Goal: Task Accomplishment & Management: Complete application form

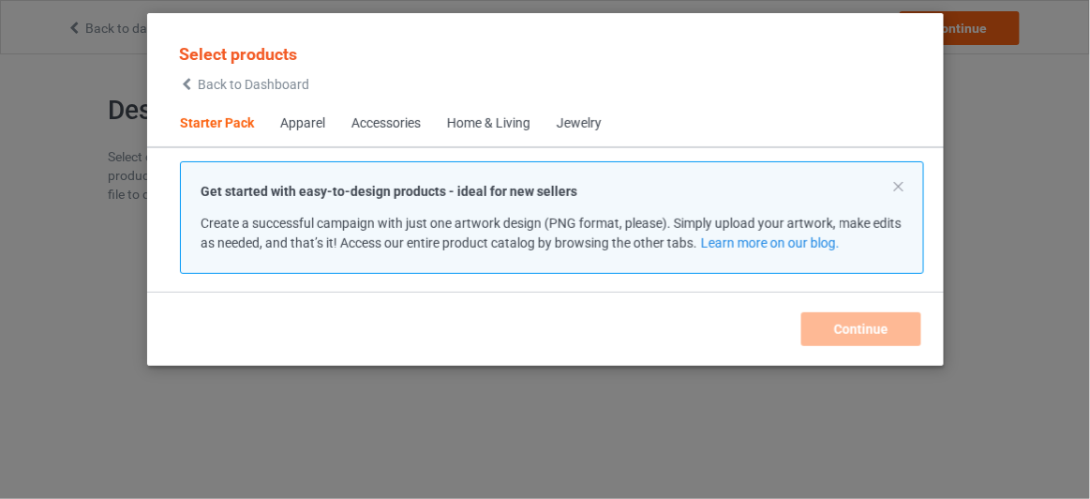
click at [268, 75] on div "Select products Back to Dashboard" at bounding box center [244, 67] width 130 height 48
click at [272, 90] on span "Back to Dashboard" at bounding box center [254, 84] width 112 height 15
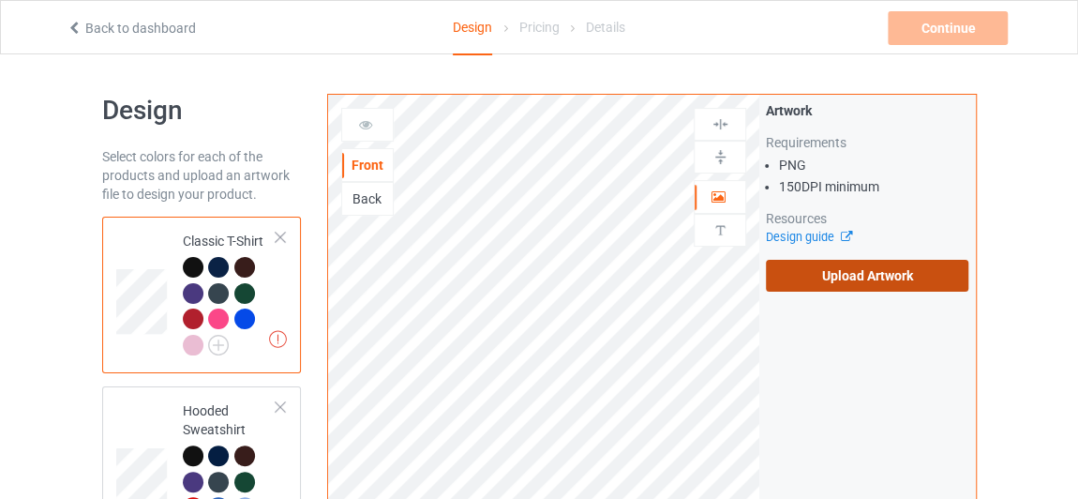
click at [813, 281] on label "Upload Artwork" at bounding box center [867, 276] width 202 height 32
click at [0, 0] on input "Upload Artwork" at bounding box center [0, 0] width 0 height 0
click at [847, 281] on label "Upload Artwork" at bounding box center [867, 276] width 202 height 32
click at [0, 0] on input "Upload Artwork" at bounding box center [0, 0] width 0 height 0
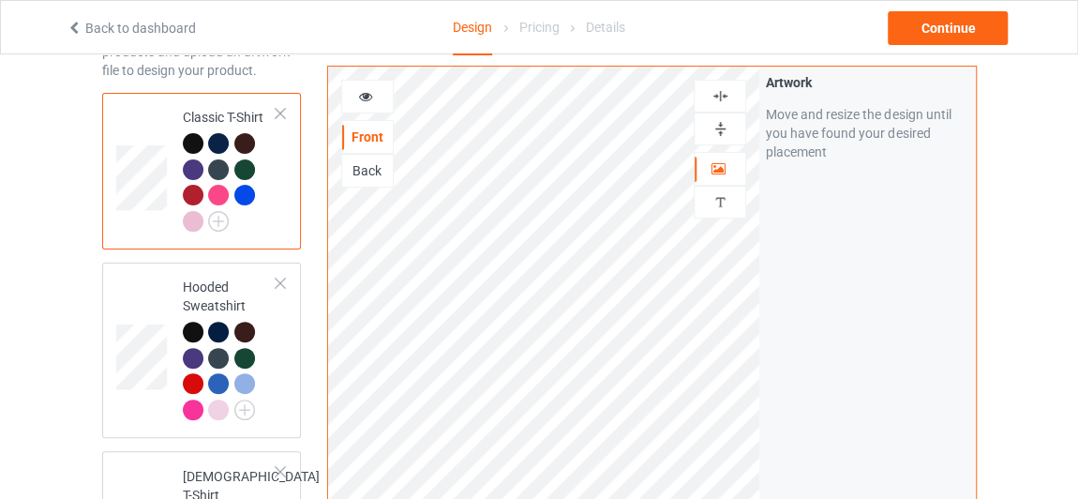
scroll to position [170, 0]
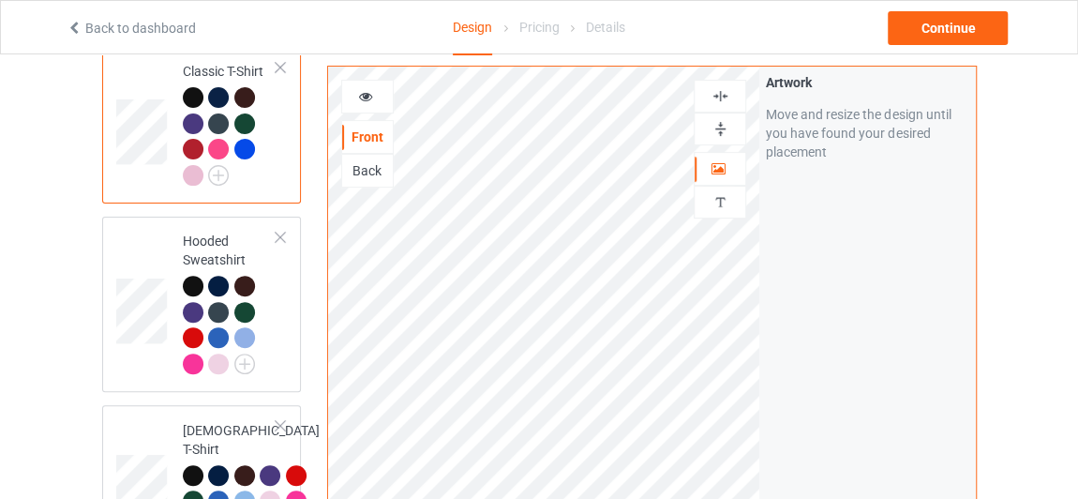
click at [367, 173] on div "Back" at bounding box center [367, 170] width 51 height 19
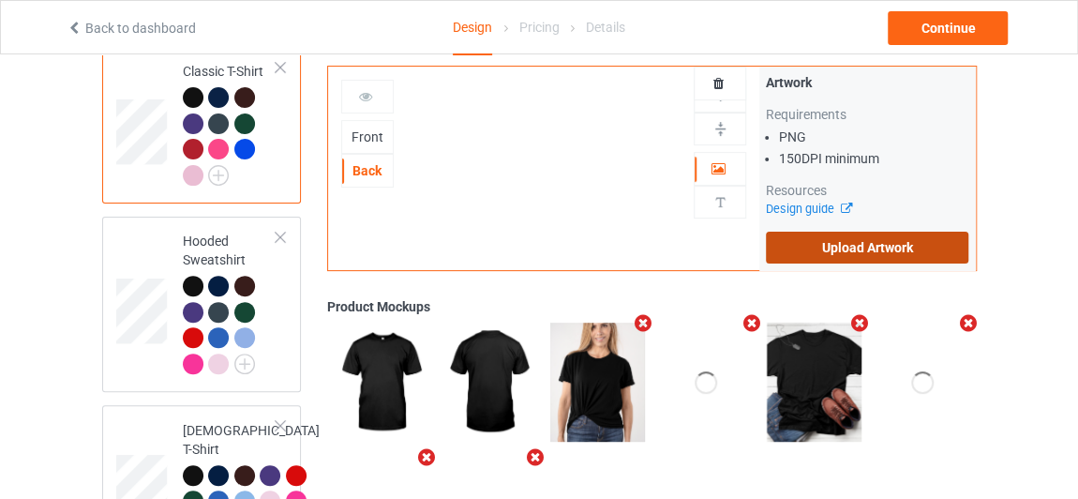
click at [846, 249] on label "Upload Artwork" at bounding box center [867, 248] width 202 height 32
click at [0, 0] on input "Upload Artwork" at bounding box center [0, 0] width 0 height 0
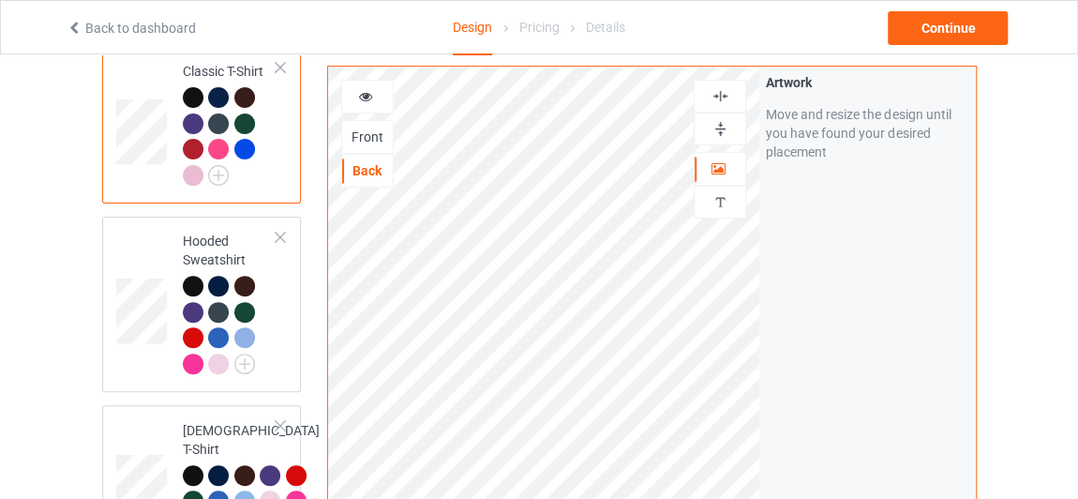
click at [361, 97] on icon at bounding box center [366, 93] width 16 height 13
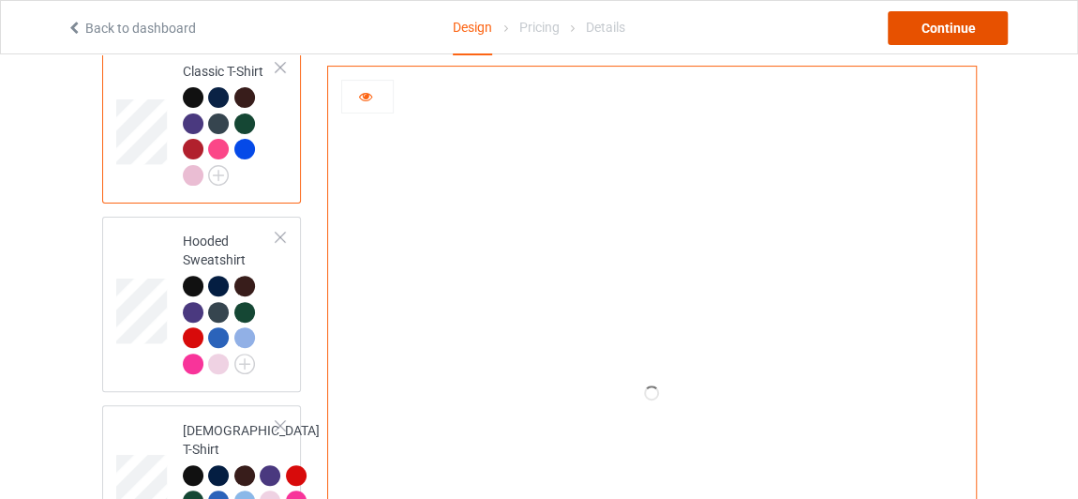
click at [935, 32] on div "Continue" at bounding box center [948, 28] width 120 height 34
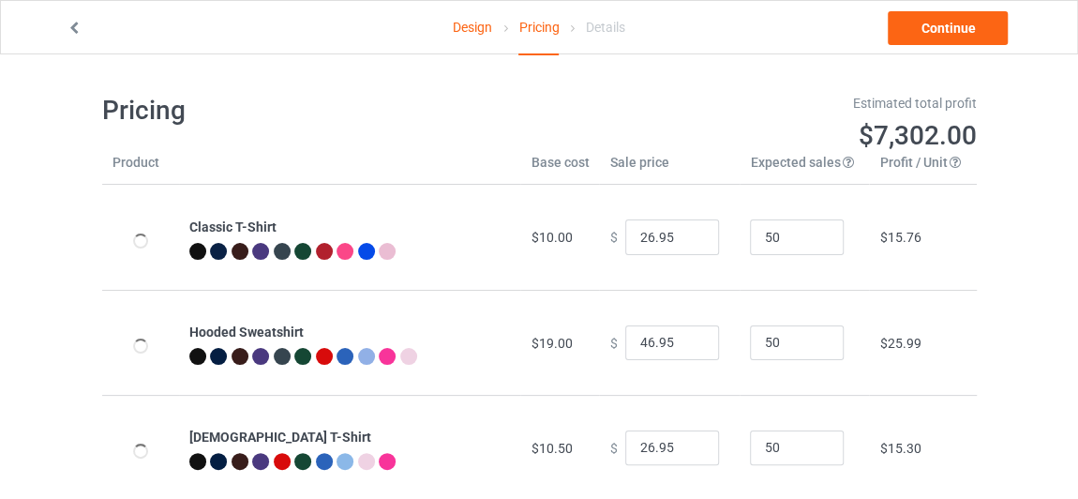
type input "26.95"
type input "46.95"
type input "26.95"
type input "39.95"
type input "26.95"
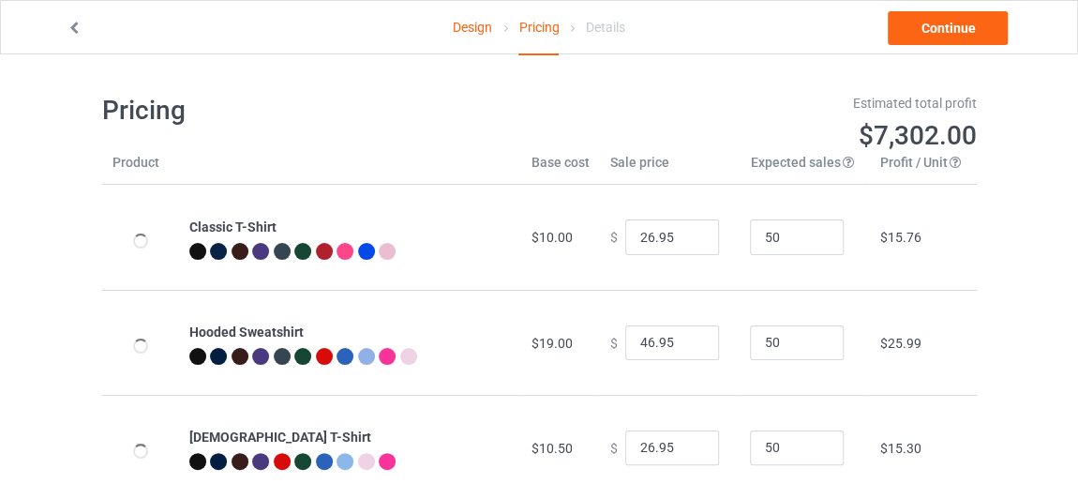
type input "32.95"
type input "30.95"
click at [467, 29] on link "Design" at bounding box center [472, 27] width 39 height 52
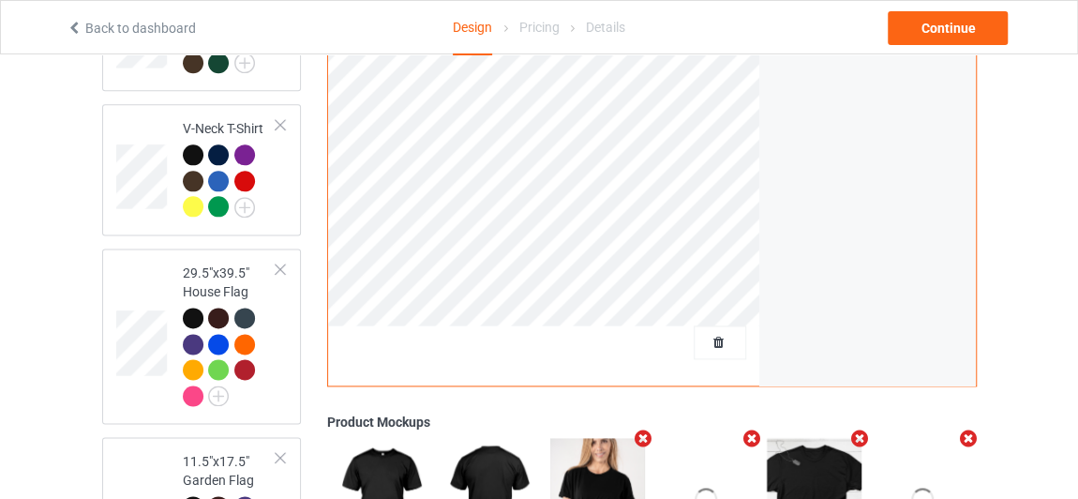
scroll to position [1107, 0]
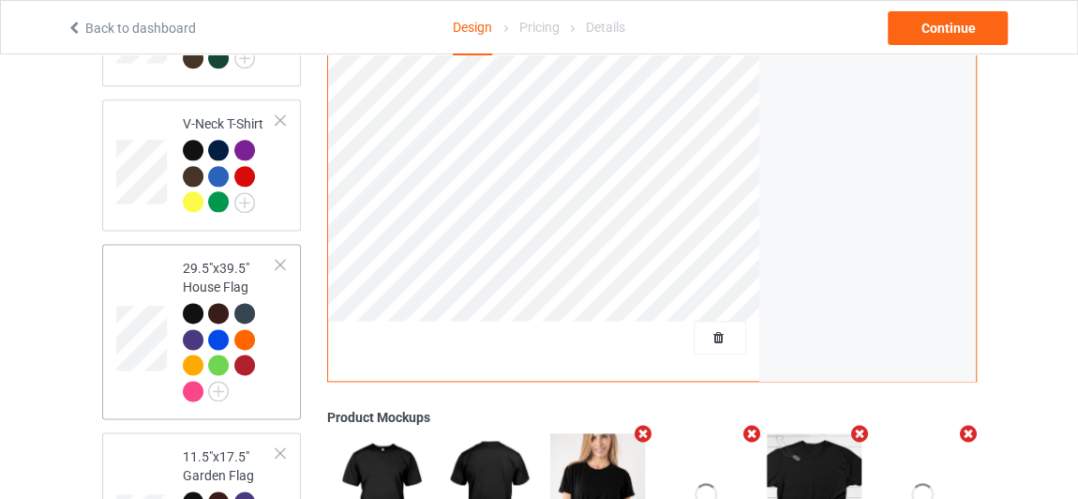
click at [277, 262] on div at bounding box center [280, 264] width 13 height 13
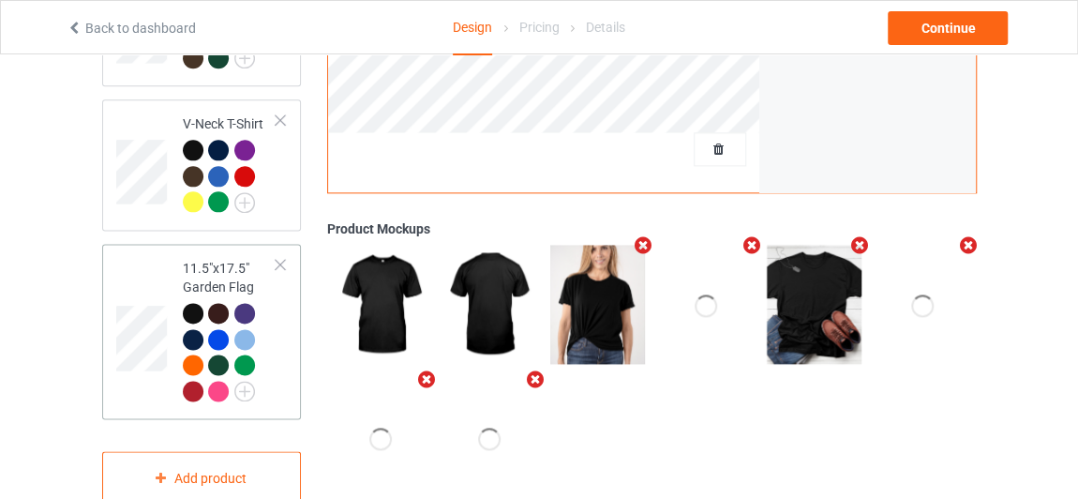
click at [277, 262] on div at bounding box center [280, 264] width 13 height 13
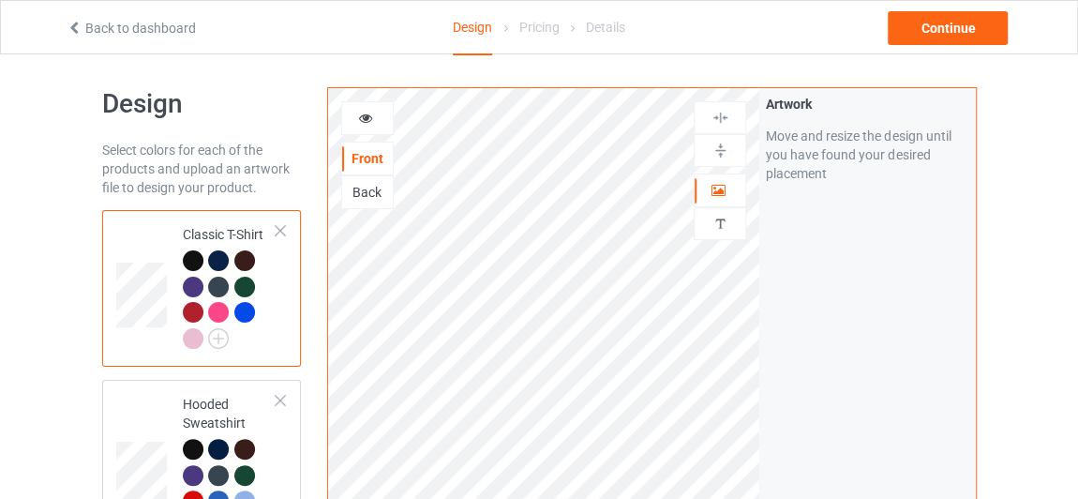
scroll to position [0, 0]
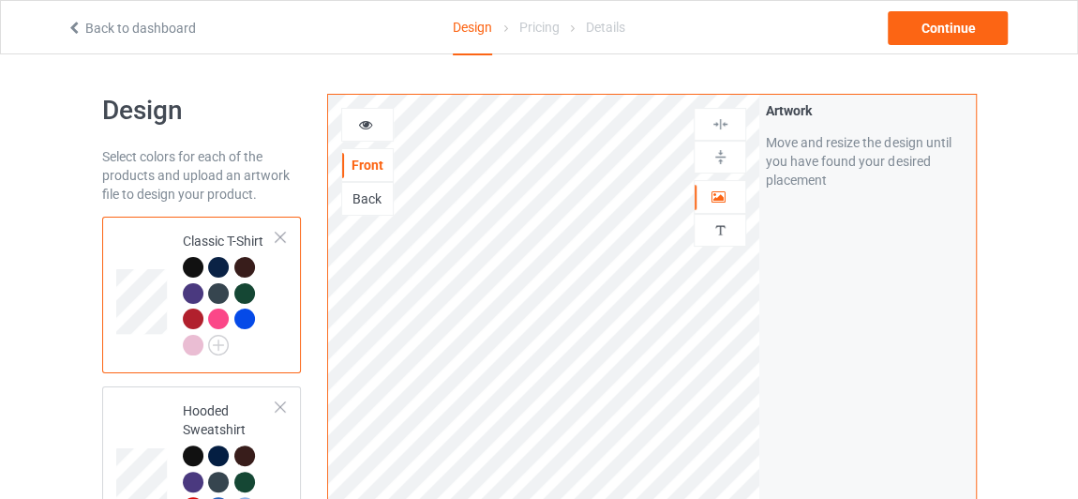
click at [369, 195] on div "Back" at bounding box center [367, 198] width 51 height 19
click at [941, 35] on div "Continue" at bounding box center [948, 28] width 120 height 34
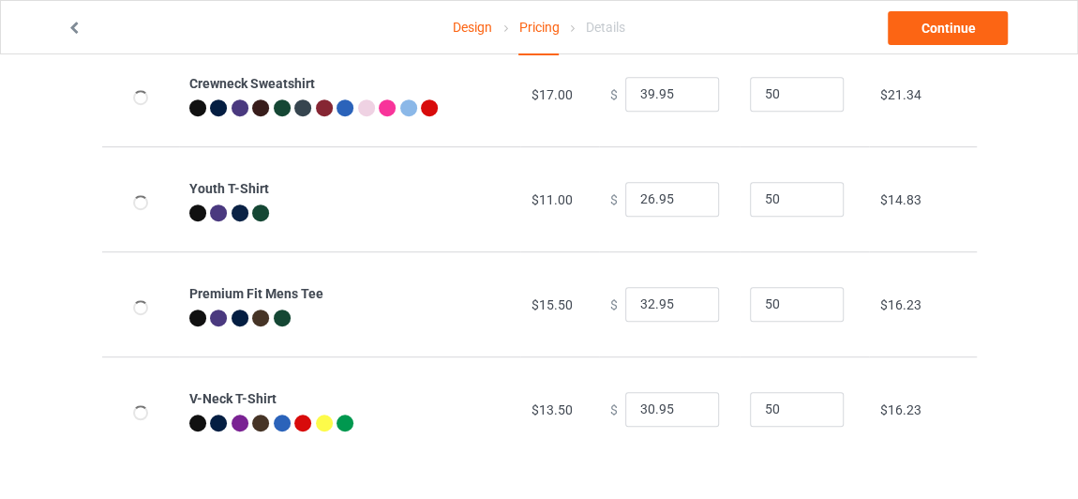
scroll to position [459, 0]
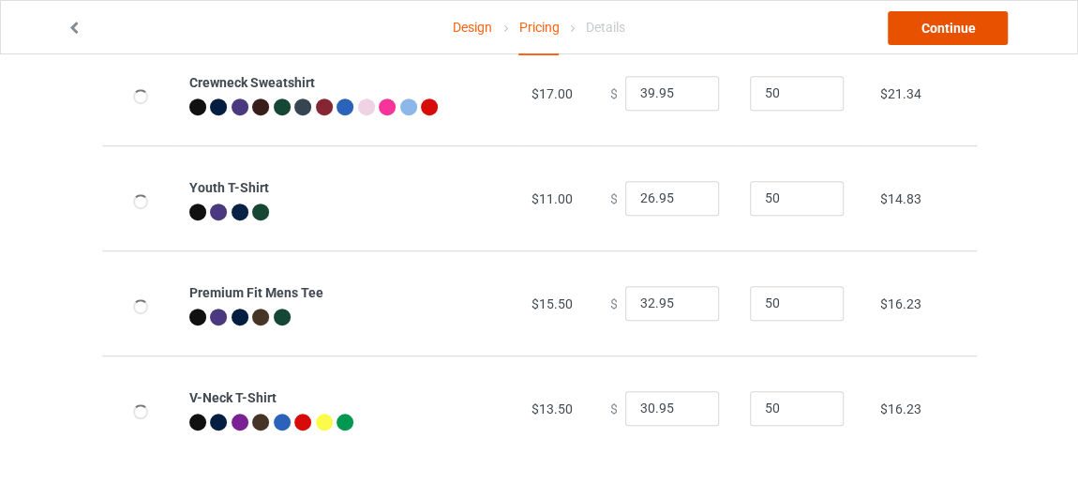
click at [919, 23] on link "Continue" at bounding box center [948, 28] width 120 height 34
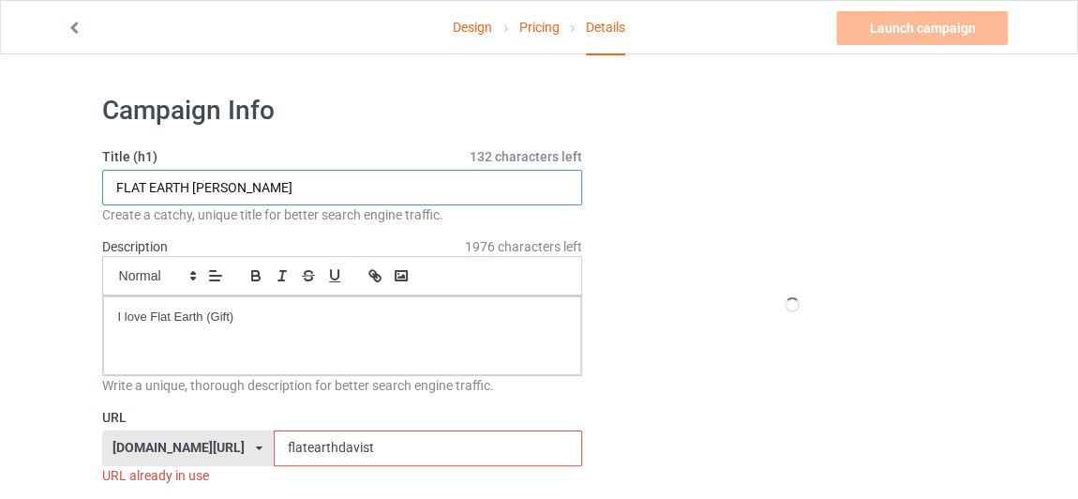
click at [266, 183] on input "FLAT EARTH DAVIS" at bounding box center [342, 188] width 481 height 36
type input "FLAT EARTH DAVIS TEE"
click at [349, 440] on input "flatearthdavist" at bounding box center [428, 448] width 308 height 36
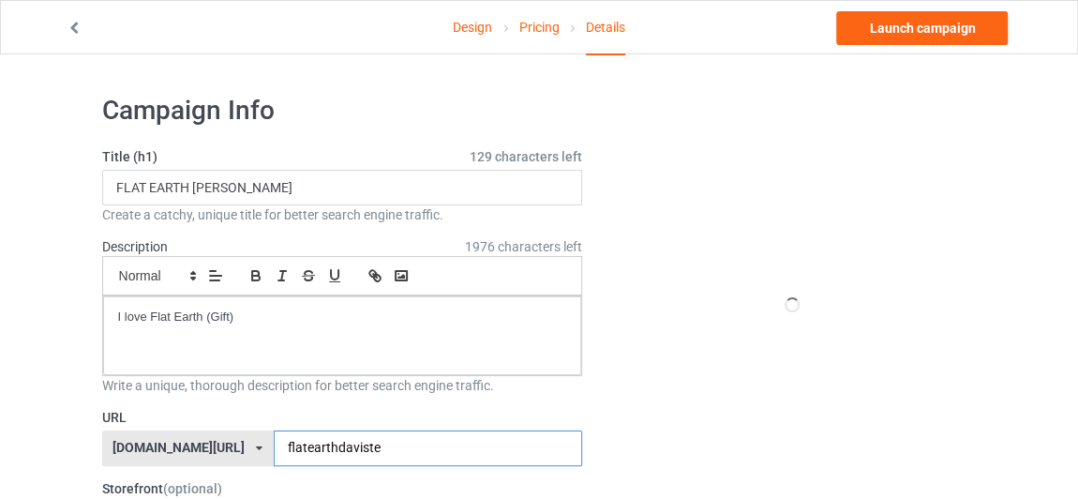
type input "flatearthdaviste"
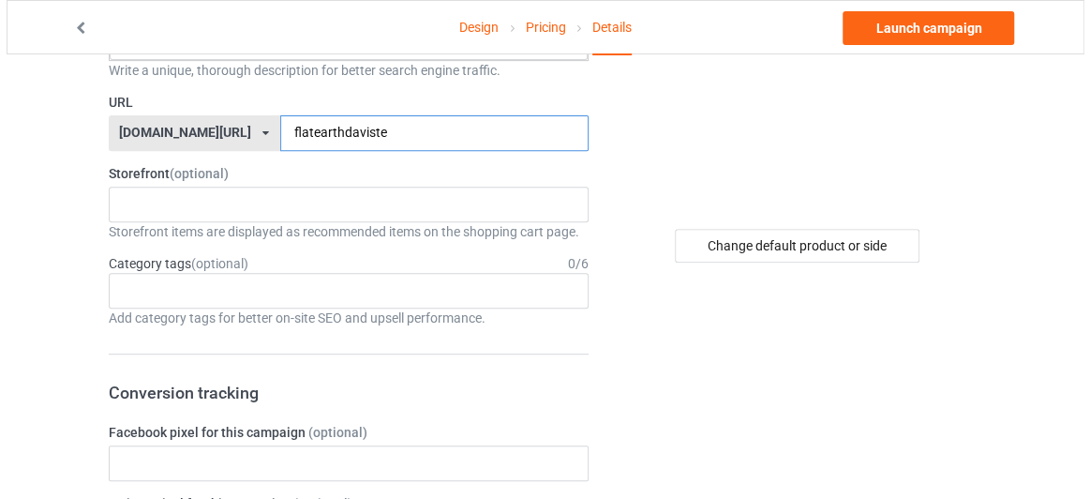
scroll to position [340, 0]
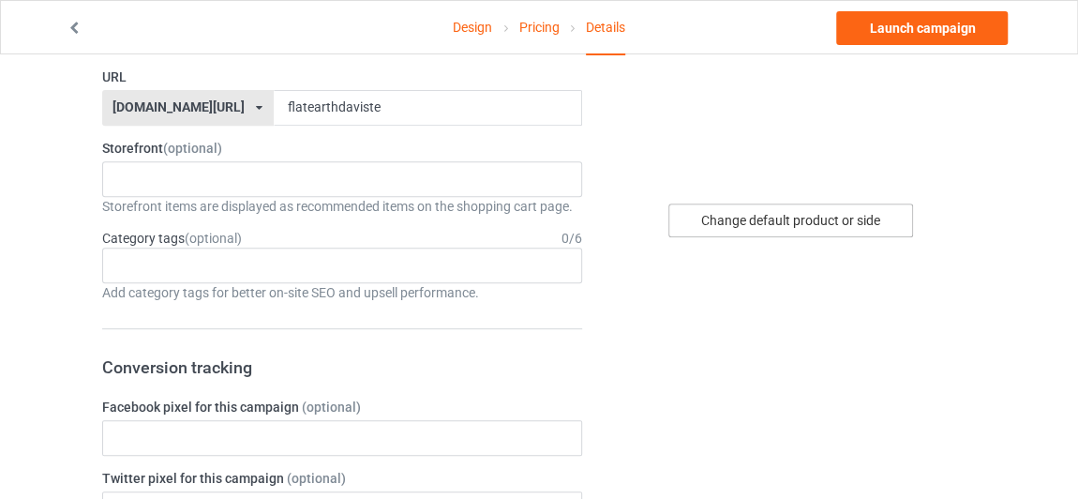
click at [820, 214] on div "Change default product or side" at bounding box center [790, 220] width 245 height 34
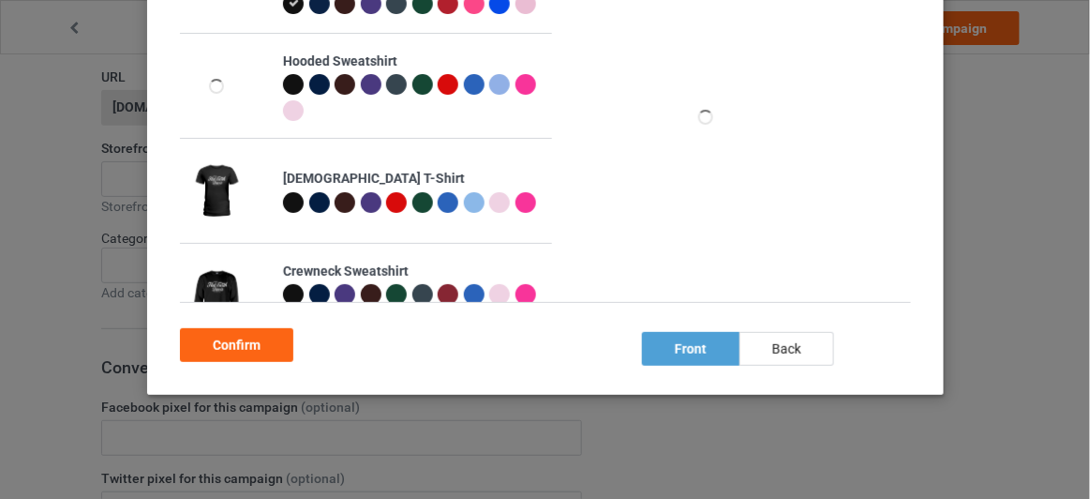
scroll to position [253, 0]
click at [796, 358] on div "back" at bounding box center [787, 349] width 95 height 34
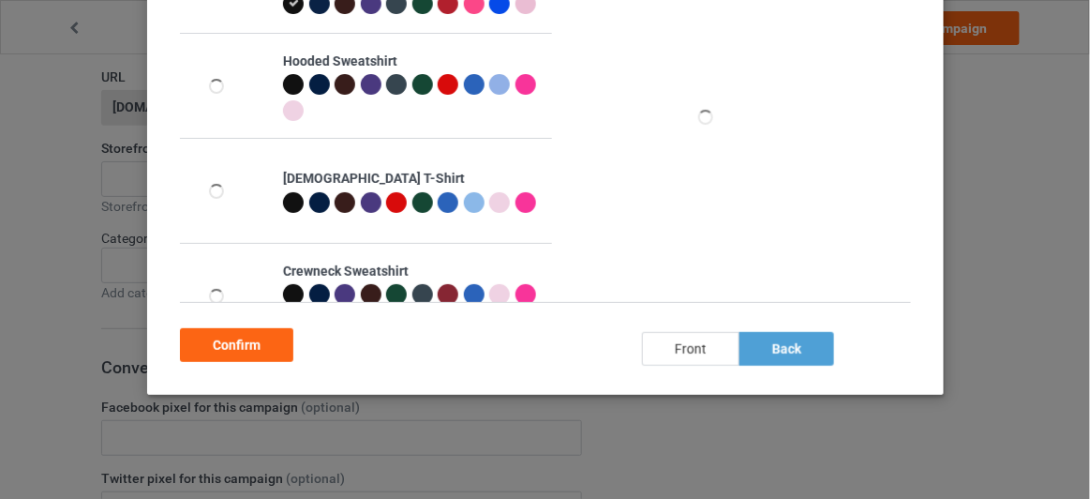
click at [690, 347] on div "front" at bounding box center [690, 349] width 97 height 34
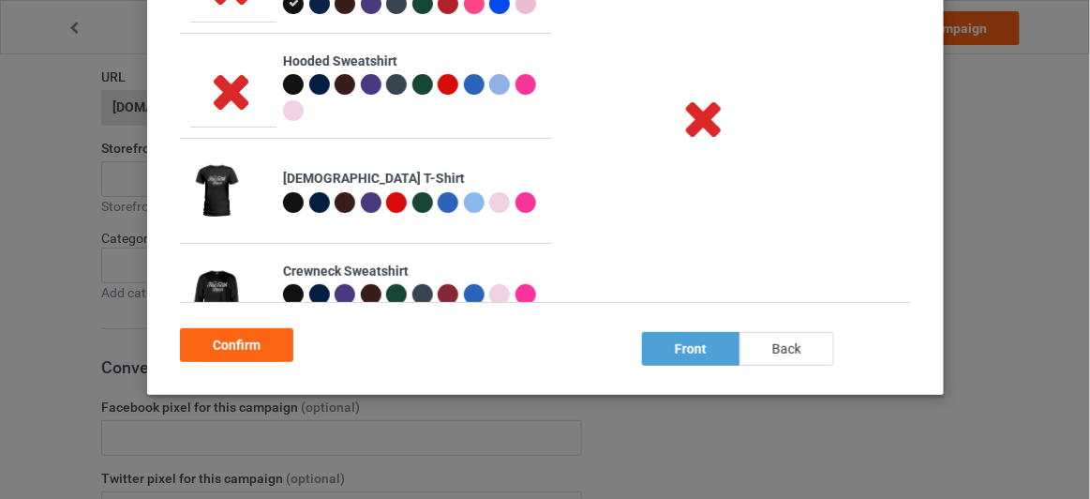
click at [790, 351] on div "back" at bounding box center [787, 349] width 95 height 34
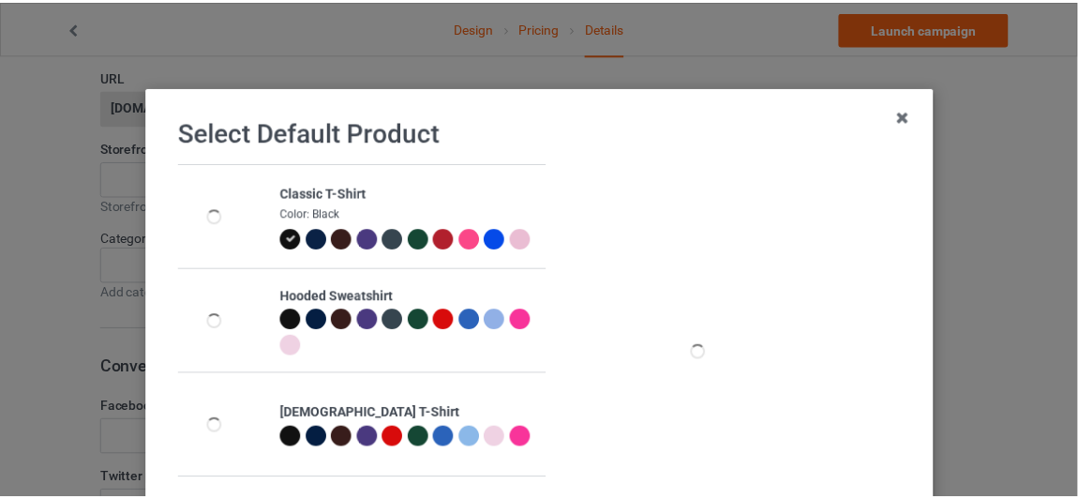
scroll to position [0, 0]
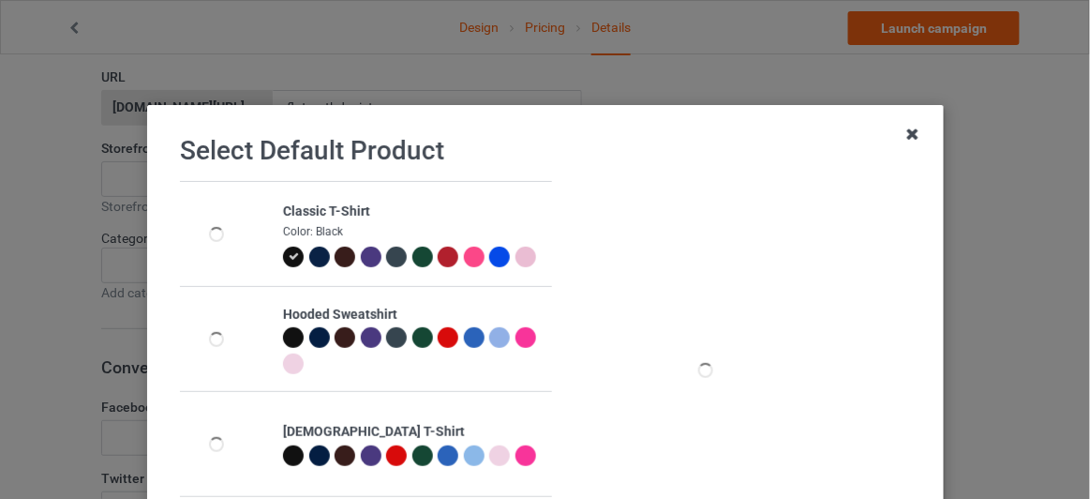
click at [898, 138] on icon at bounding box center [913, 134] width 30 height 30
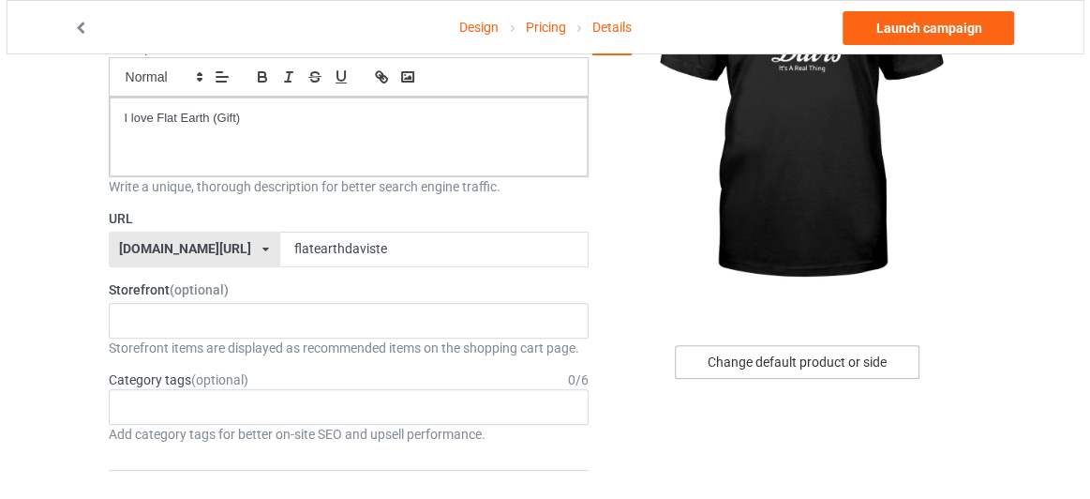
scroll to position [255, 0]
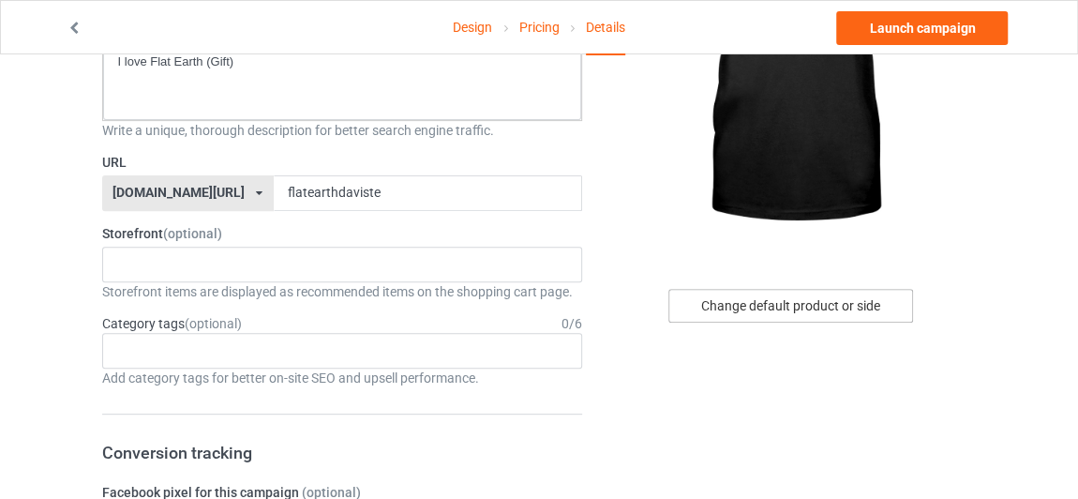
click at [855, 310] on div "Change default product or side" at bounding box center [790, 306] width 245 height 34
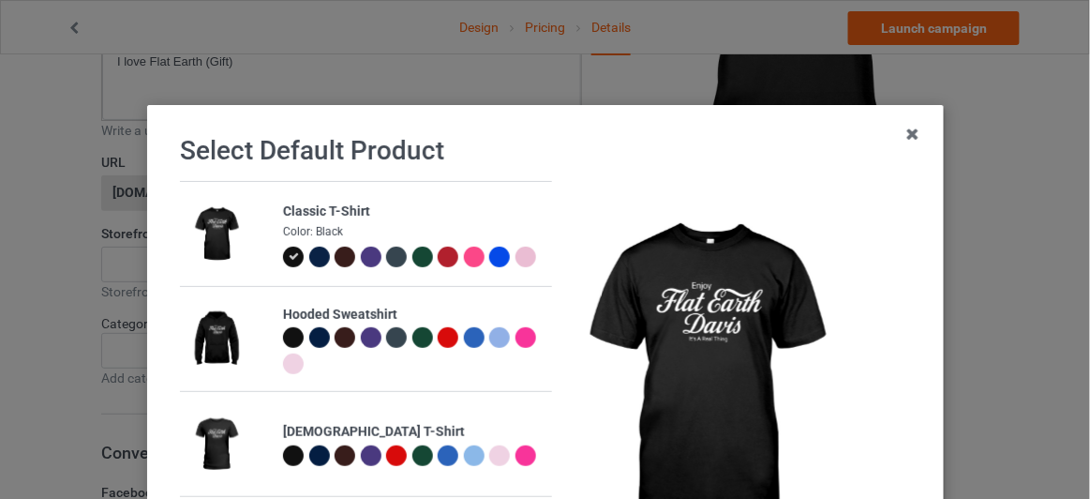
scroll to position [253, 0]
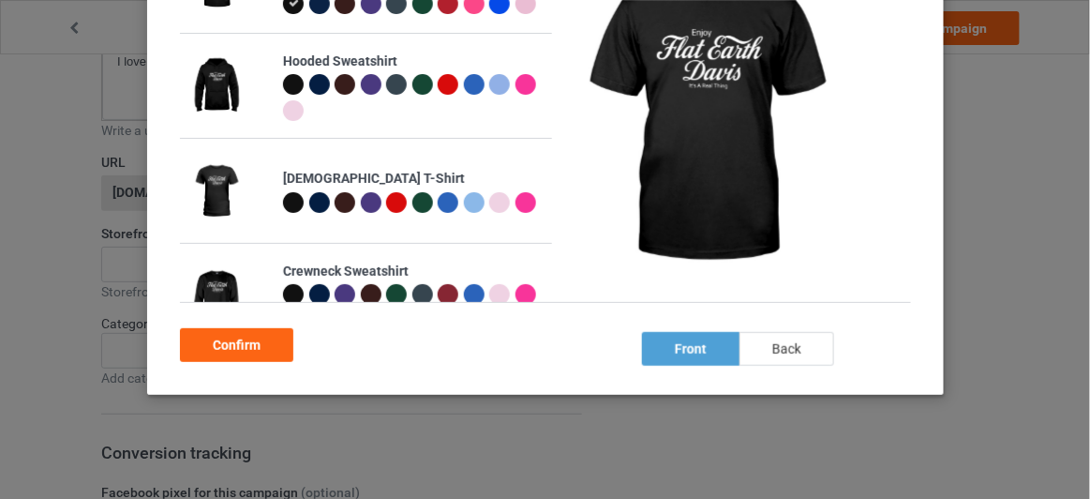
click at [816, 337] on div "back" at bounding box center [787, 349] width 95 height 34
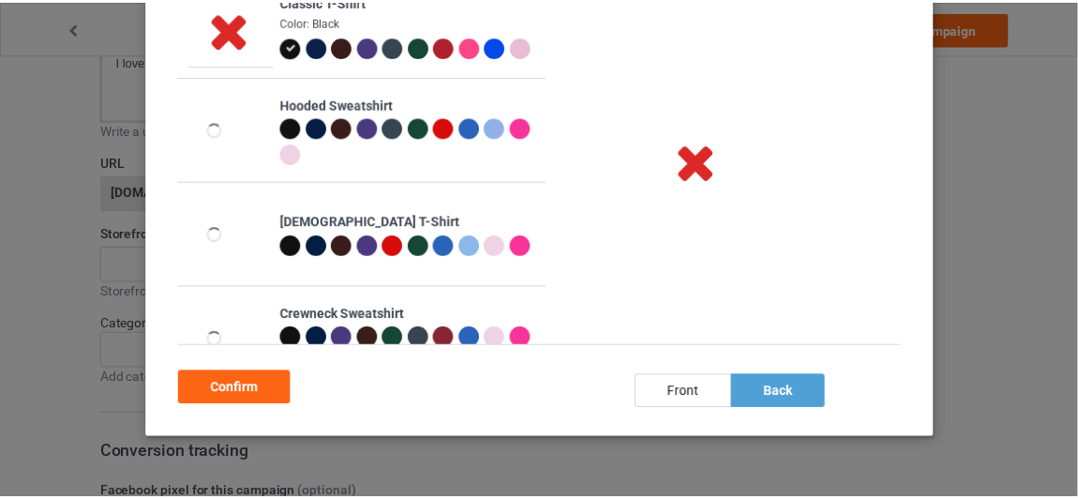
scroll to position [0, 0]
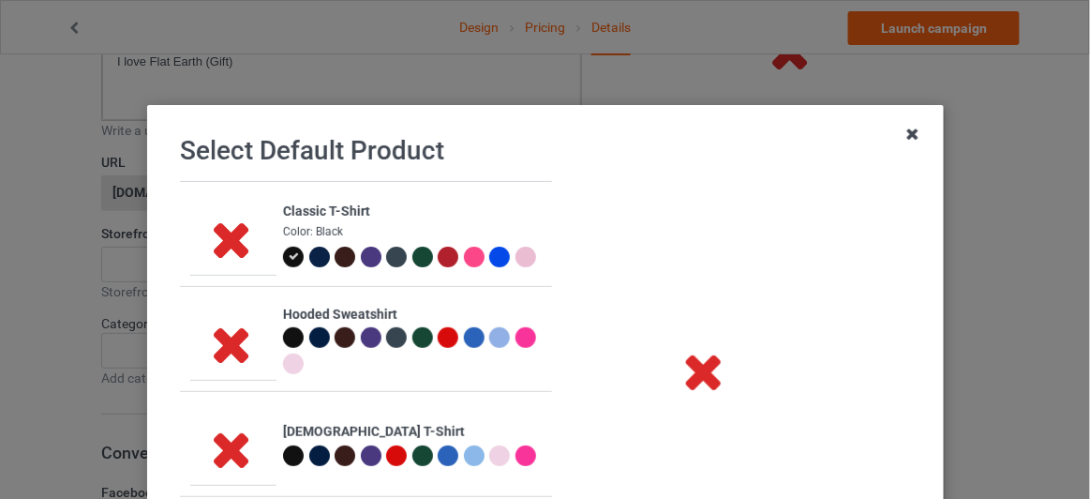
click at [900, 141] on icon at bounding box center [913, 134] width 30 height 30
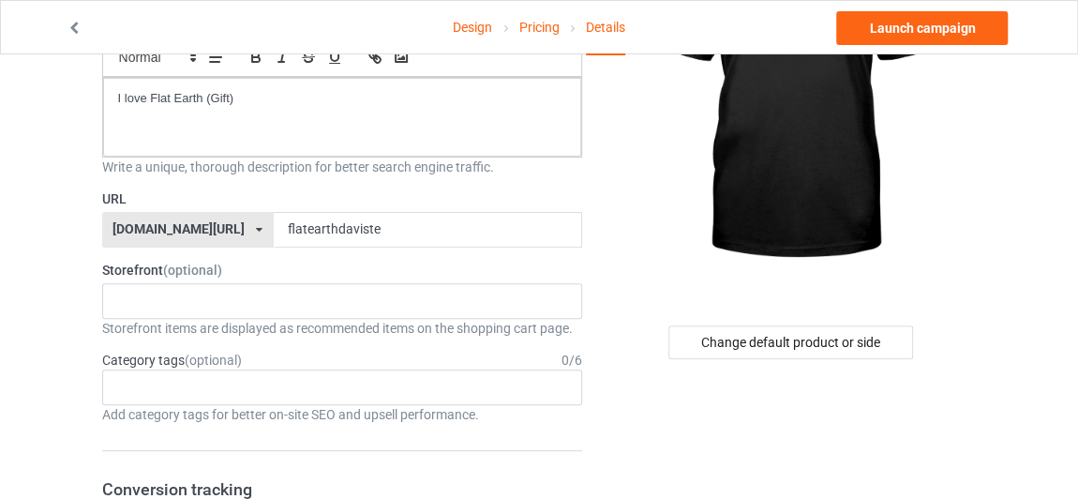
scroll to position [255, 0]
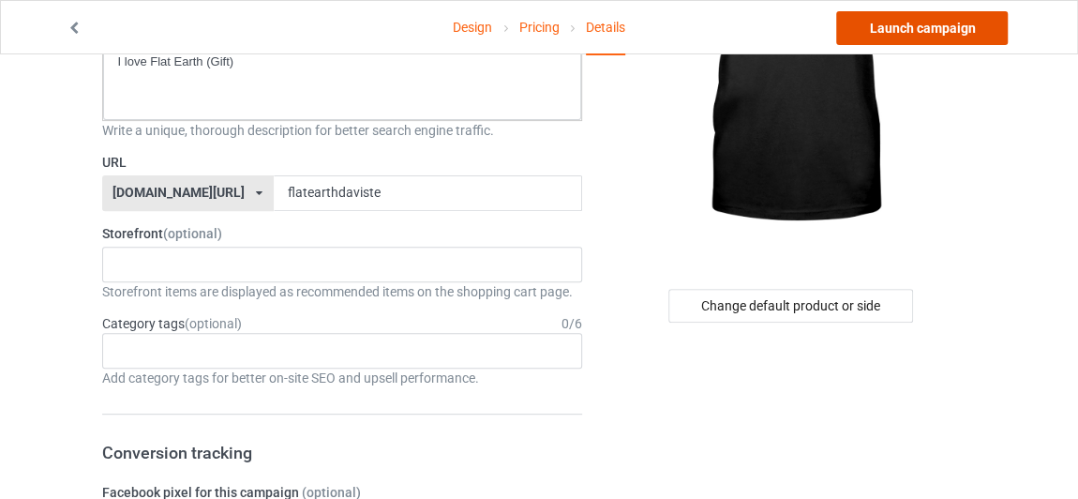
click at [890, 23] on link "Launch campaign" at bounding box center [922, 28] width 172 height 34
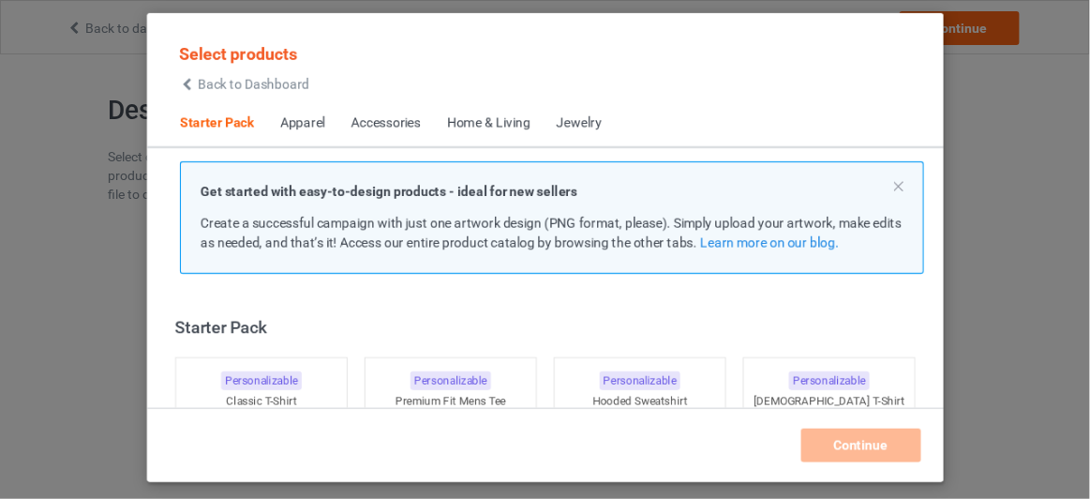
scroll to position [23, 0]
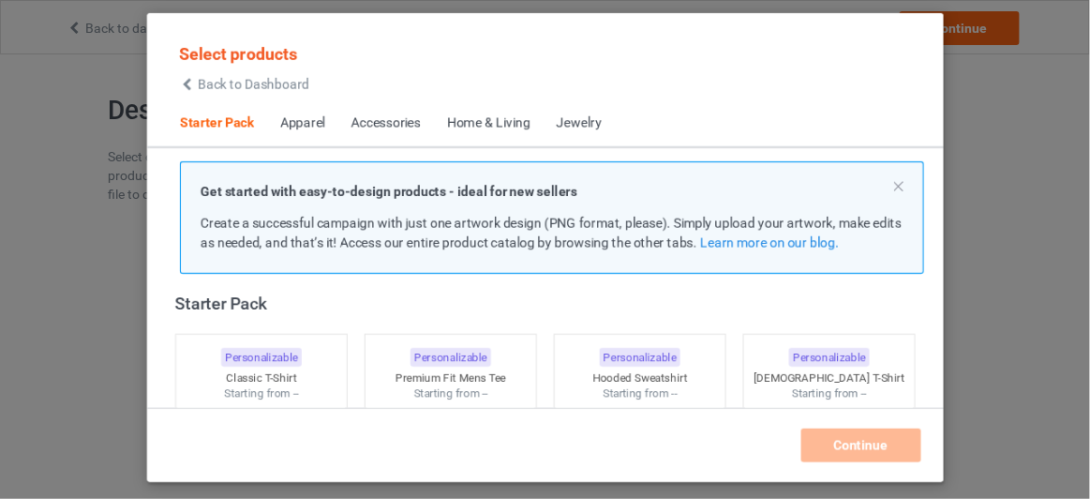
click at [262, 78] on span "Back to Dashboard" at bounding box center [254, 84] width 112 height 15
